Goal: Information Seeking & Learning: Learn about a topic

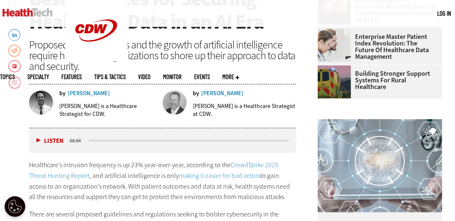
scroll to position [312, 0]
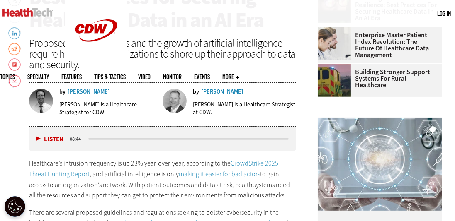
click at [37, 139] on button "Listen" at bounding box center [49, 139] width 27 height 6
